Goal: Communication & Community: Answer question/provide support

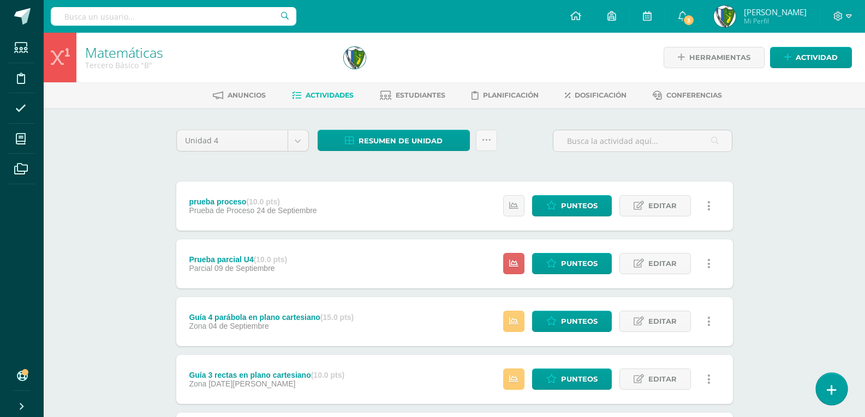
click at [826, 389] on link at bounding box center [831, 389] width 31 height 32
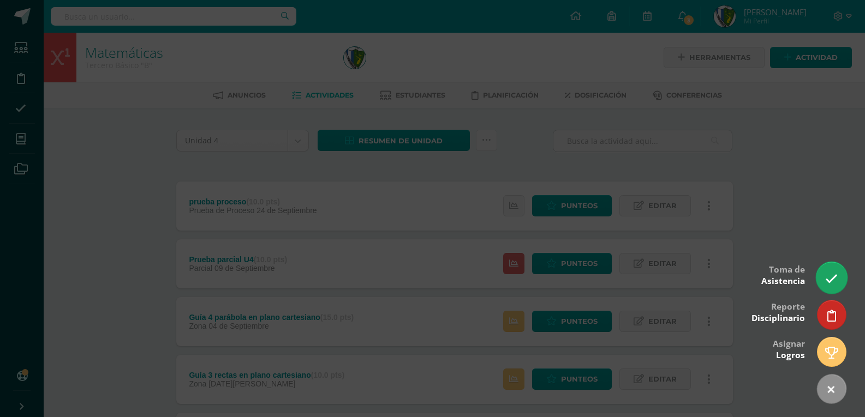
click at [839, 271] on link at bounding box center [831, 278] width 31 height 32
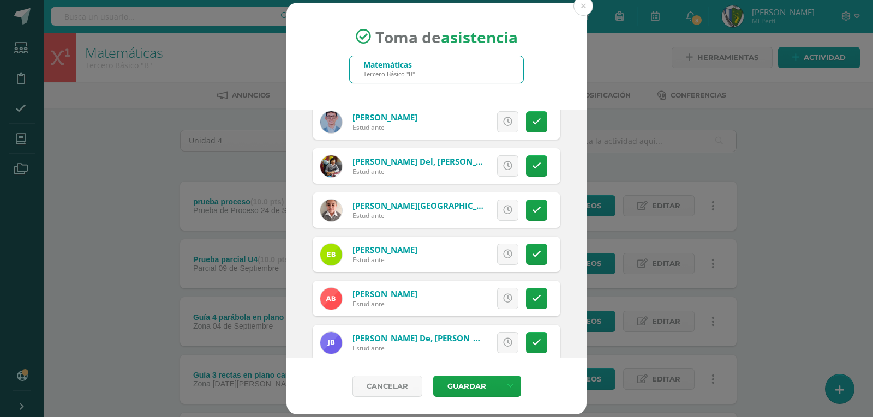
scroll to position [109, 0]
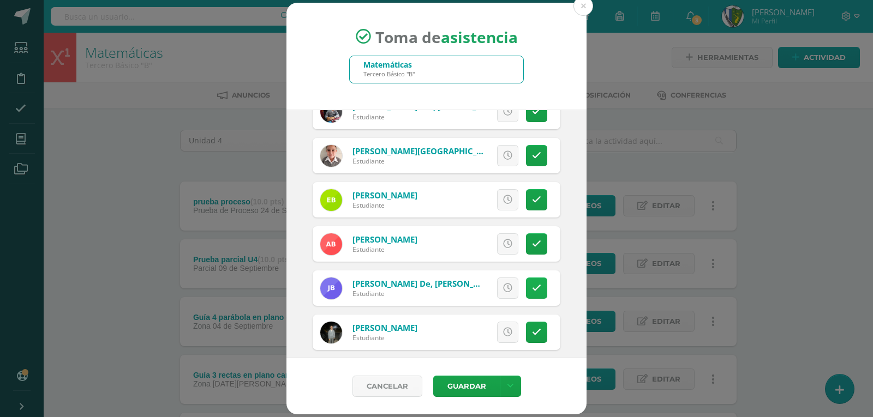
click at [533, 284] on icon at bounding box center [536, 288] width 9 height 9
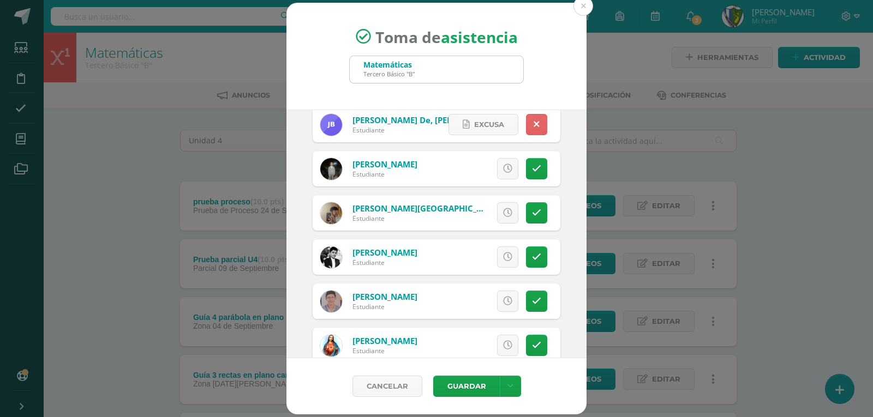
scroll to position [327, 0]
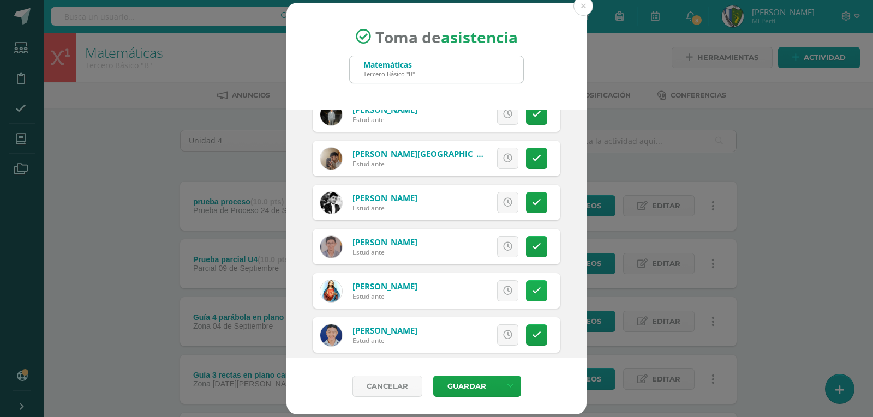
click at [532, 288] on icon at bounding box center [536, 290] width 9 height 9
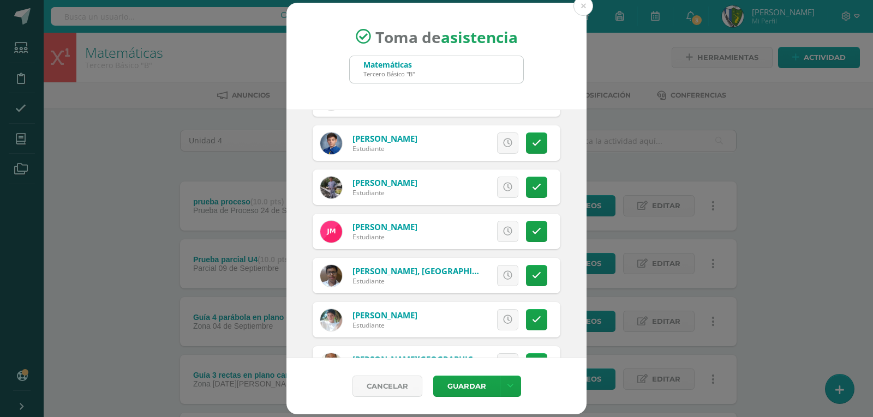
scroll to position [982, 0]
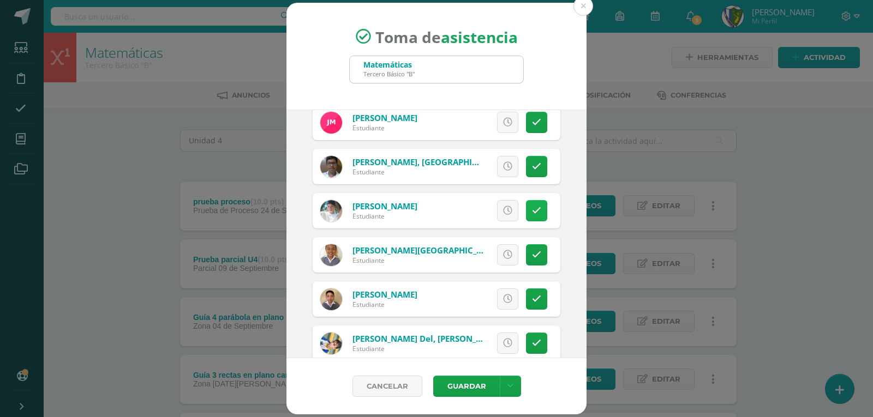
click at [532, 210] on icon at bounding box center [536, 210] width 9 height 9
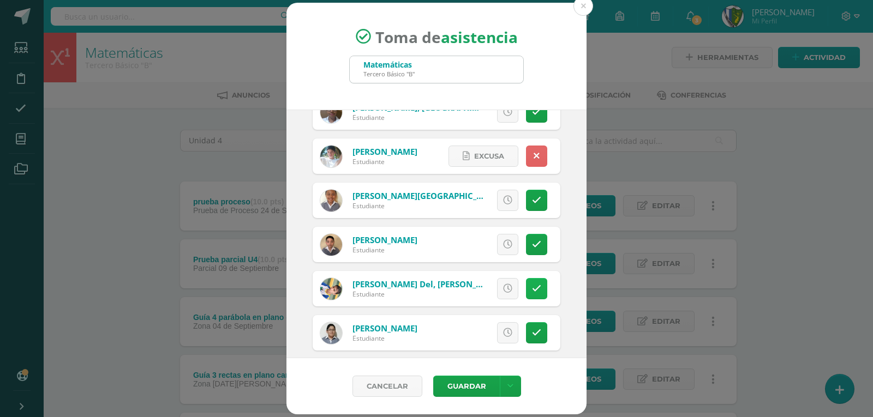
click at [532, 289] on icon at bounding box center [536, 288] width 9 height 9
click at [470, 382] on button "Guardar" at bounding box center [466, 386] width 67 height 21
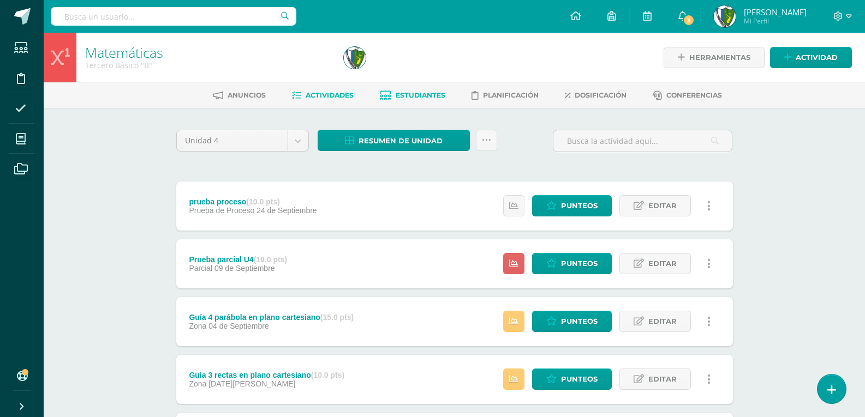
click at [437, 97] on span "Estudiantes" at bounding box center [421, 95] width 50 height 8
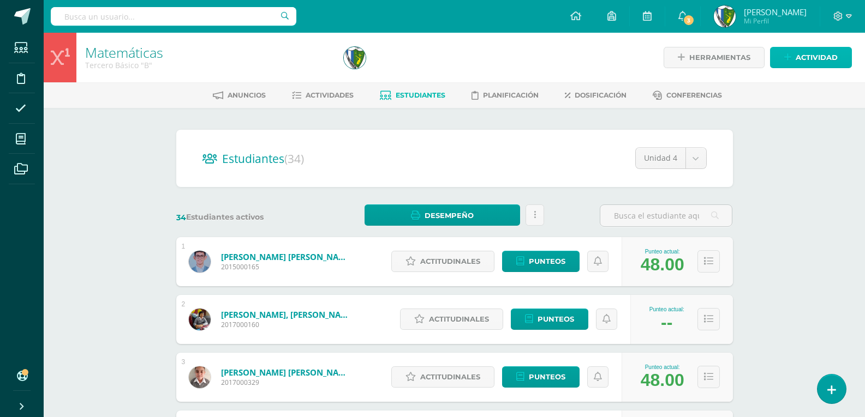
click at [823, 53] on span "Actividad" at bounding box center [817, 57] width 42 height 20
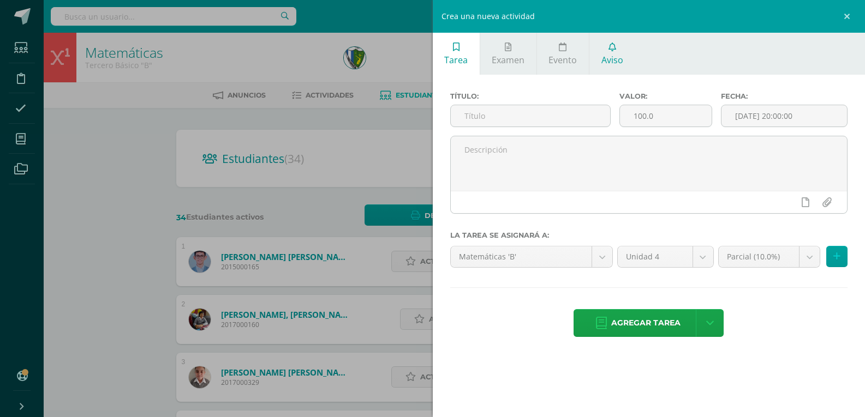
click at [625, 44] on link "Aviso" at bounding box center [611, 54] width 45 height 42
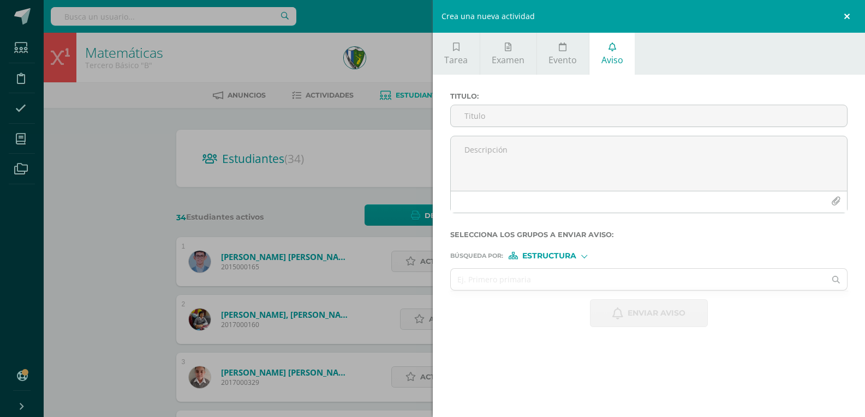
click at [849, 15] on link at bounding box center [848, 16] width 33 height 33
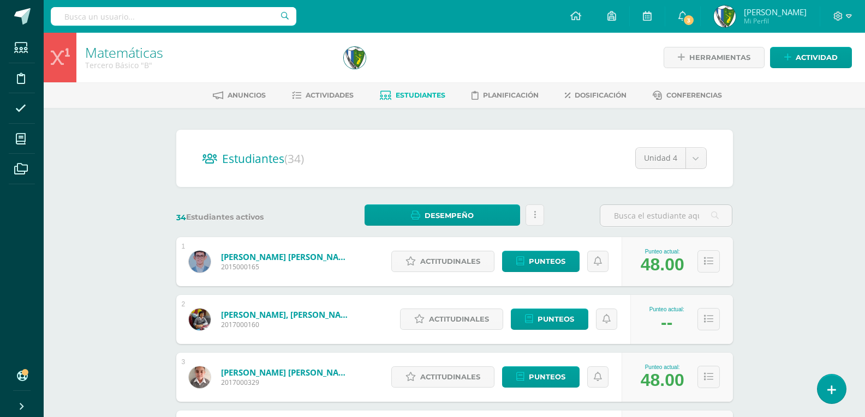
click at [852, 14] on div at bounding box center [842, 16] width 45 height 33
click at [846, 15] on icon at bounding box center [849, 16] width 6 height 4
click at [820, 75] on span "Cerrar sesión" at bounding box center [814, 74] width 49 height 10
